Goal: Navigation & Orientation: Find specific page/section

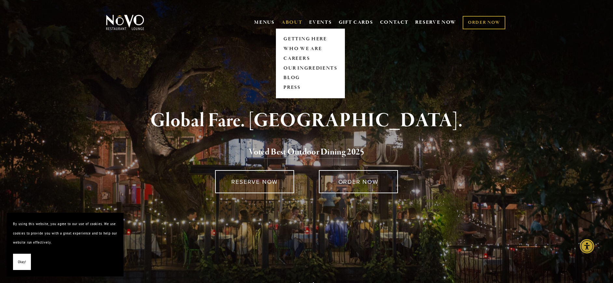
click at [296, 19] on link "ABOUT" at bounding box center [291, 22] width 21 height 7
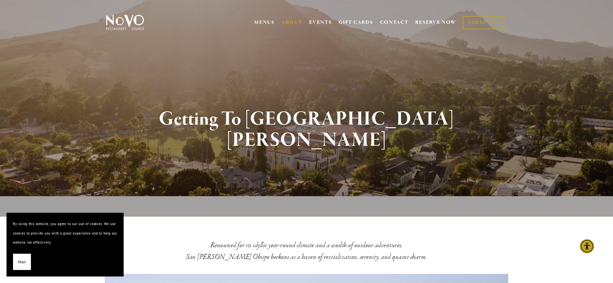
click at [126, 27] on img at bounding box center [125, 22] width 41 height 16
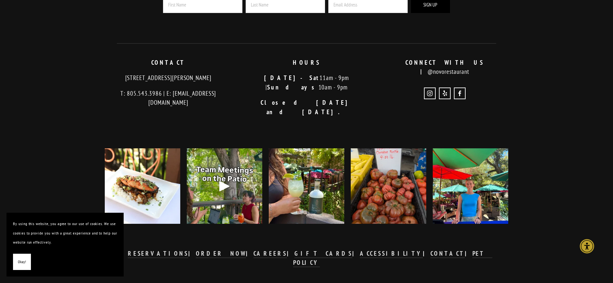
scroll to position [1575, 0]
